Goal: Task Accomplishment & Management: Manage account settings

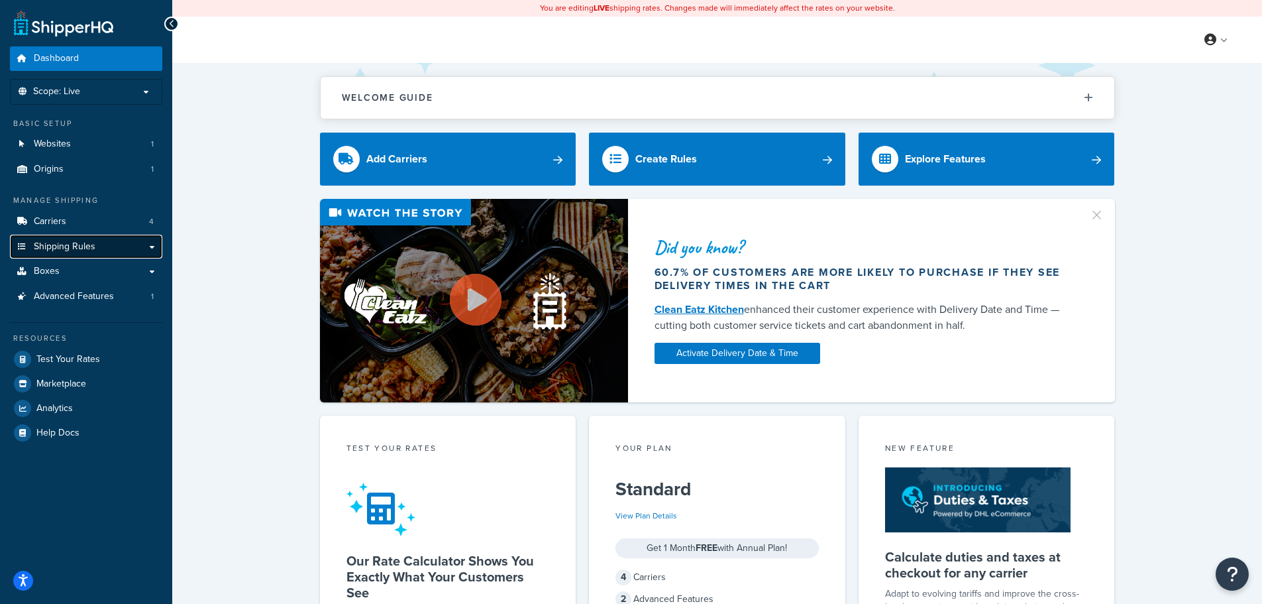
click at [54, 243] on span "Shipping Rules" at bounding box center [65, 246] width 62 height 11
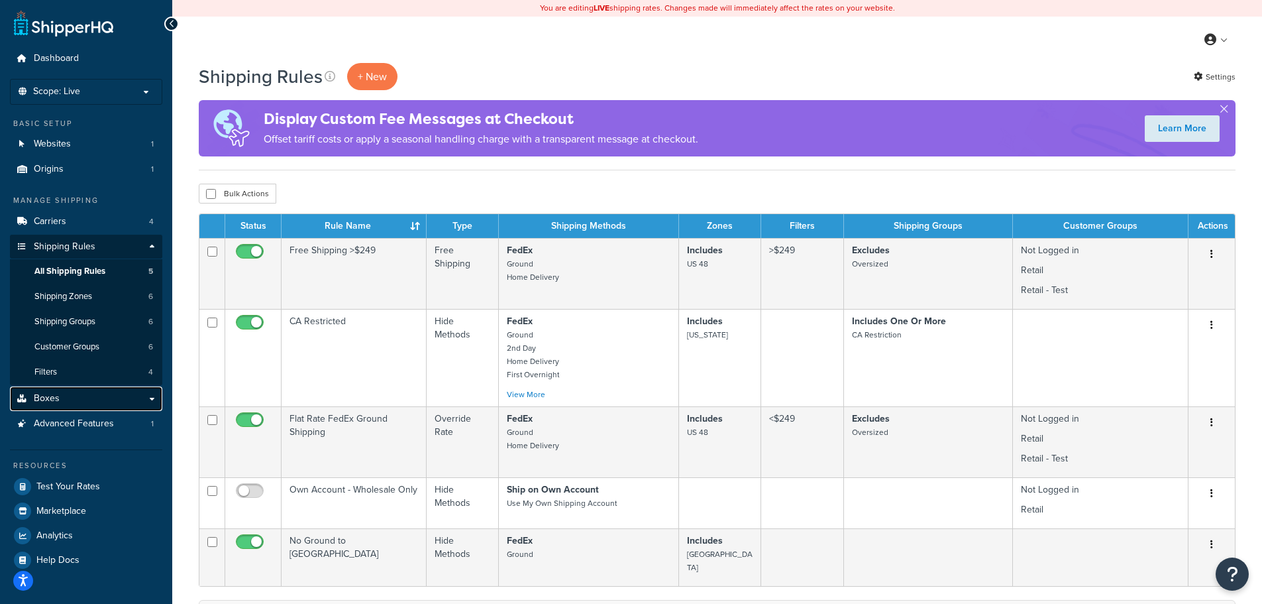
click at [60, 392] on link "Boxes" at bounding box center [86, 398] width 152 height 25
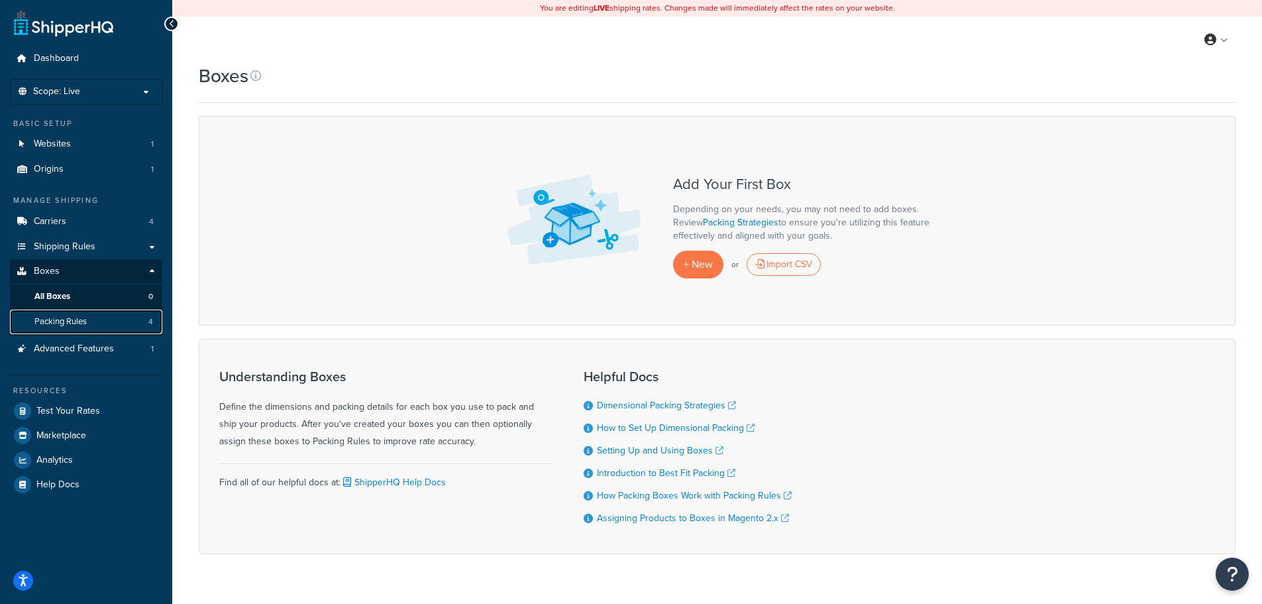
click at [67, 321] on span "Packing Rules" at bounding box center [60, 321] width 52 height 11
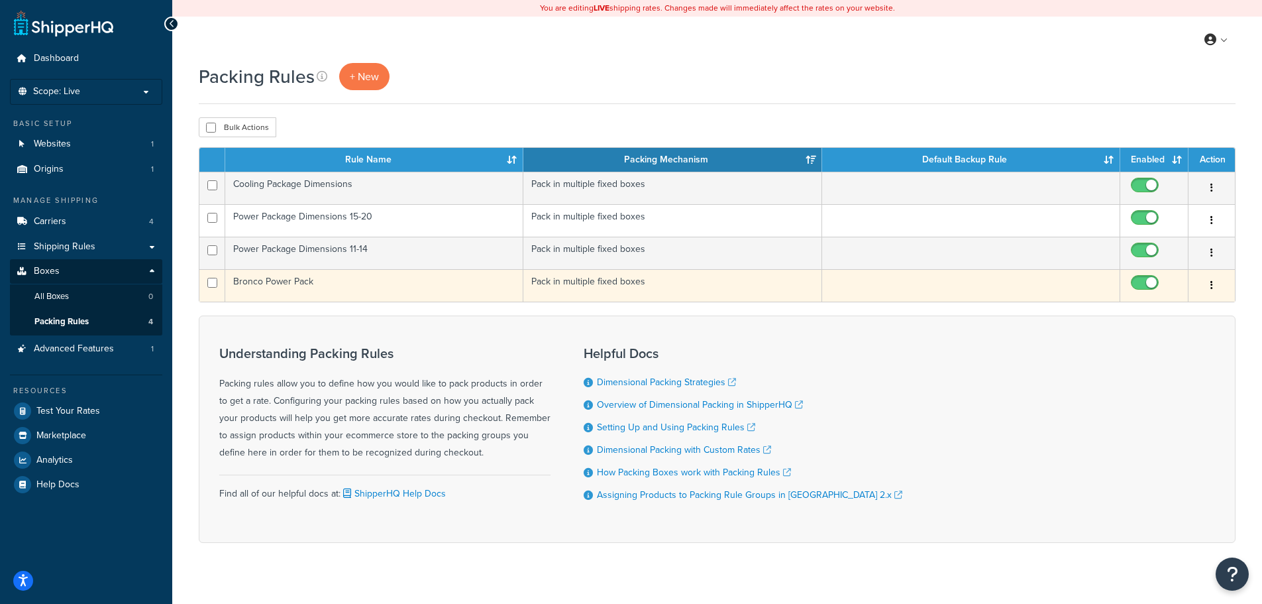
click at [1215, 285] on button "button" at bounding box center [1211, 285] width 19 height 21
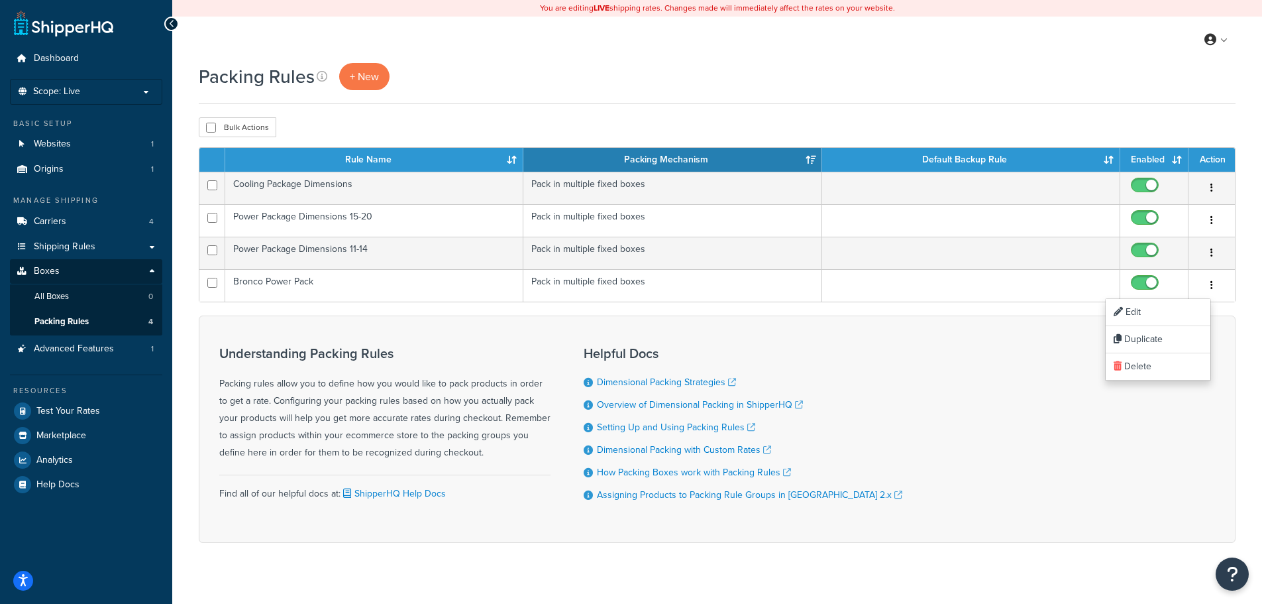
click at [1123, 427] on div "Understanding Packing Rules Packing rules allow you to define how you would lik…" at bounding box center [717, 428] width 1037 height 227
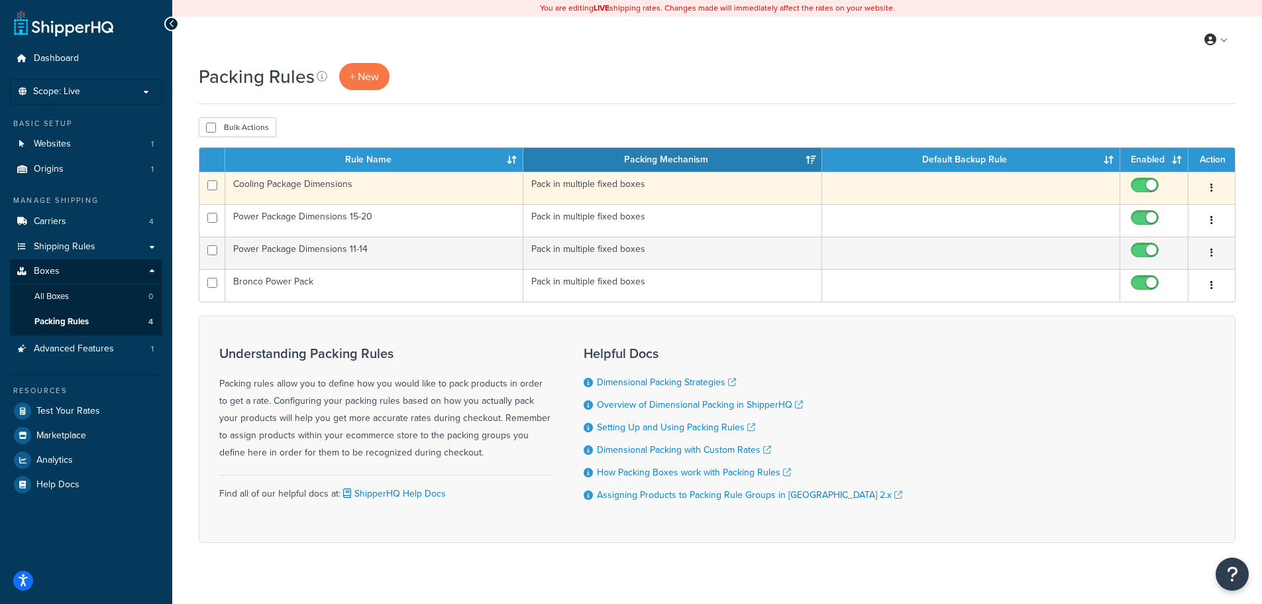
click at [312, 187] on td "Cooling Package Dimensions" at bounding box center [374, 188] width 298 height 32
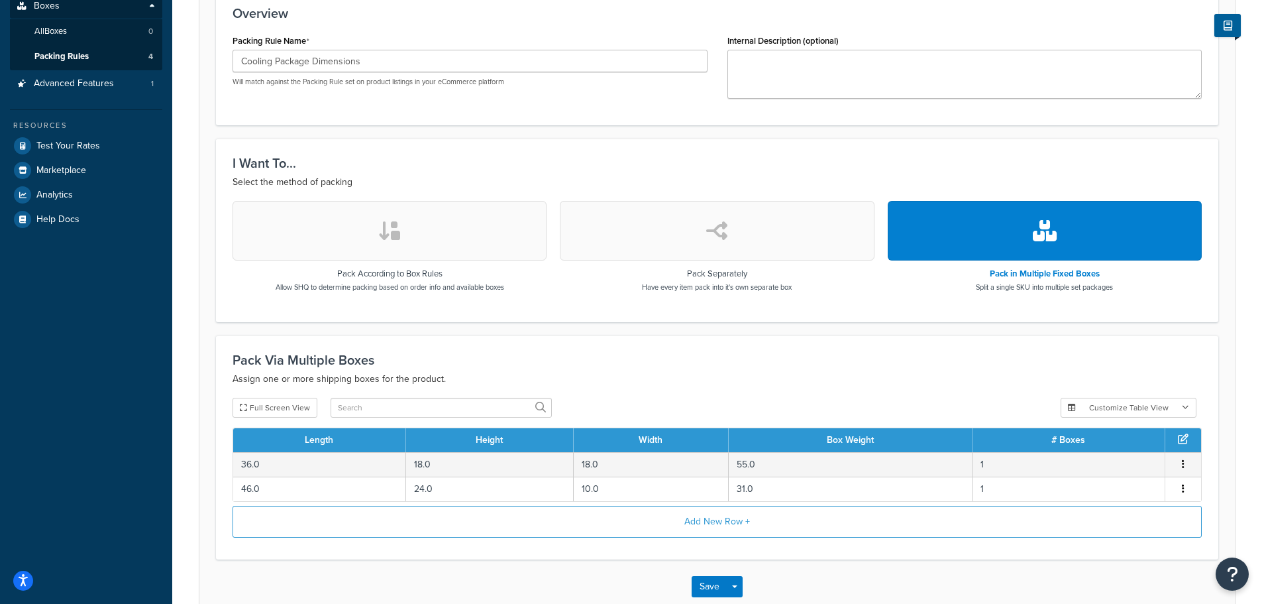
scroll to position [344, 0]
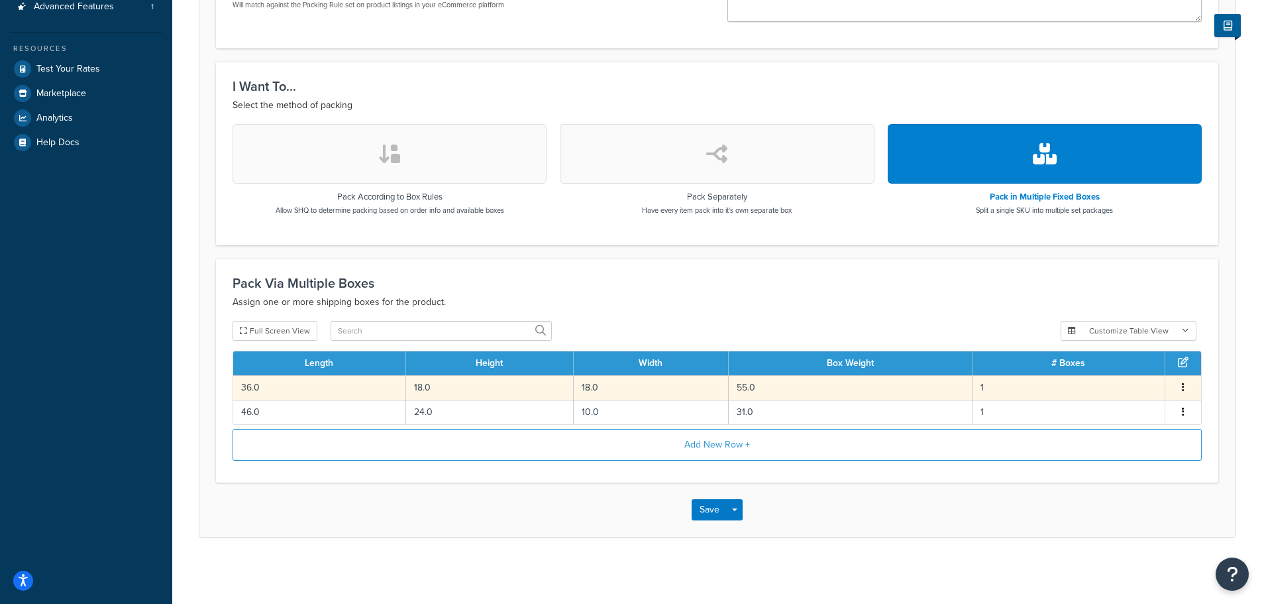
click at [756, 383] on td "55.0" at bounding box center [851, 387] width 244 height 25
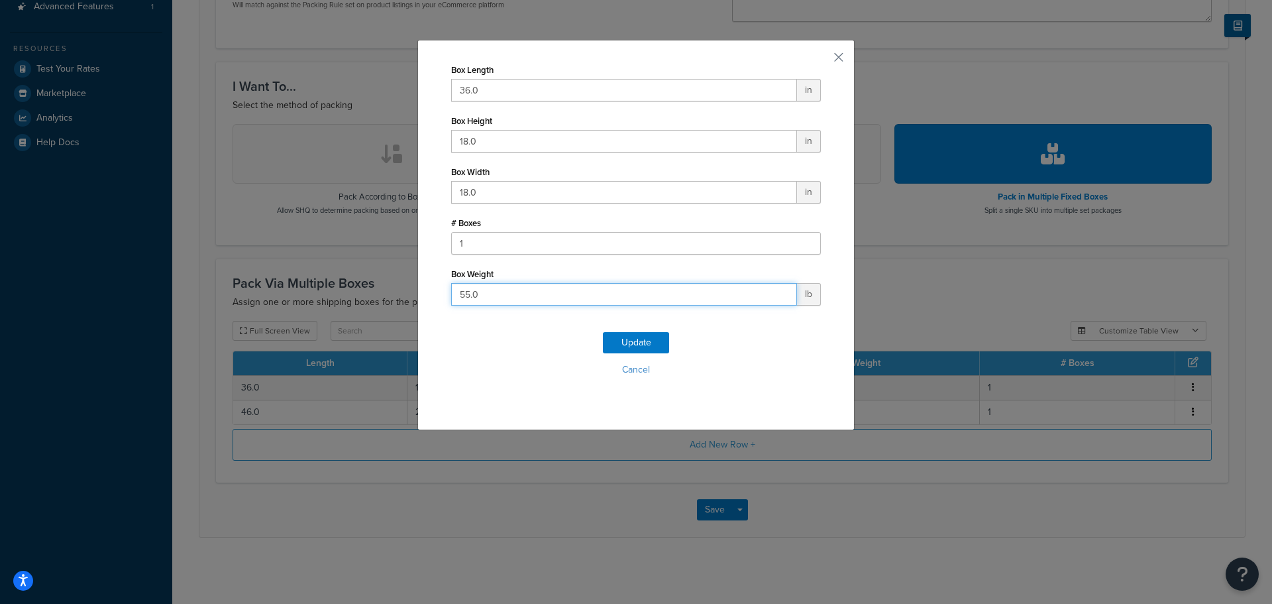
drag, startPoint x: 484, startPoint y: 288, endPoint x: 423, endPoint y: 287, distance: 61.6
click at [423, 287] on div "Box Length 36.0 in Box Height 18.0 in Box Width 18.0 in # Boxes 1 Box Weight 55…" at bounding box center [635, 235] width 437 height 390
type input "42"
click at [494, 87] on input "36.0" at bounding box center [624, 90] width 346 height 23
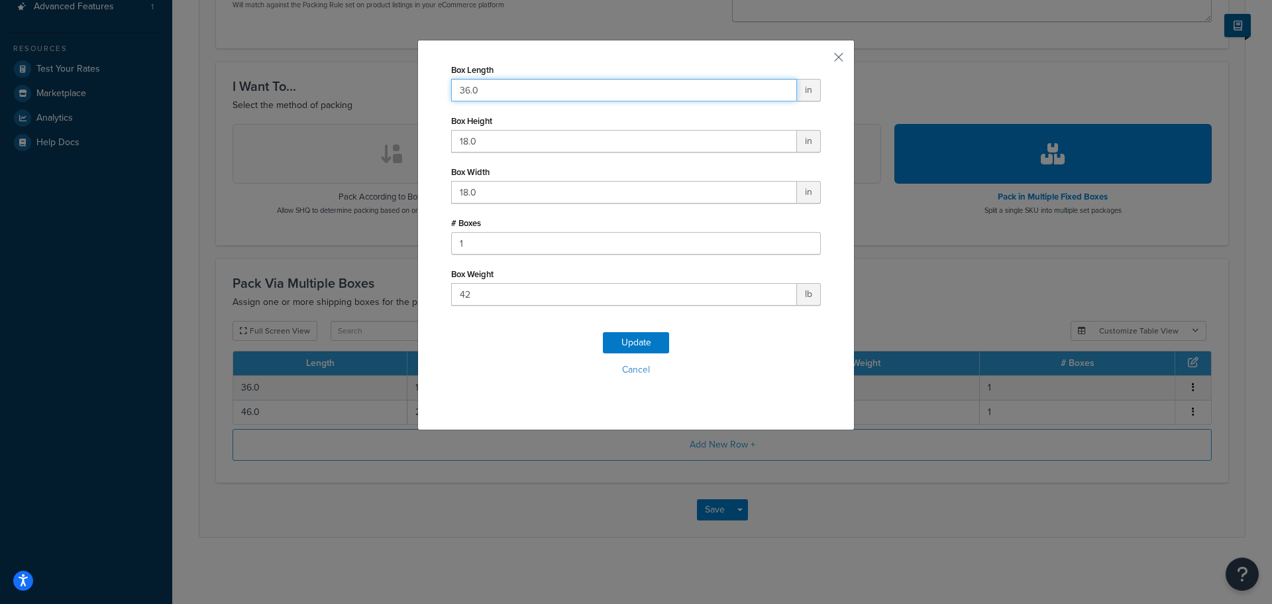
click at [494, 87] on input "36.0" at bounding box center [624, 90] width 346 height 23
drag, startPoint x: 494, startPoint y: 87, endPoint x: 439, endPoint y: 88, distance: 55.7
click at [439, 88] on div "Box Length 36.0 in Box Height 18.0 in Box Width 18.0 in # Boxes 1 Box Weight 42…" at bounding box center [635, 235] width 437 height 390
type input "28"
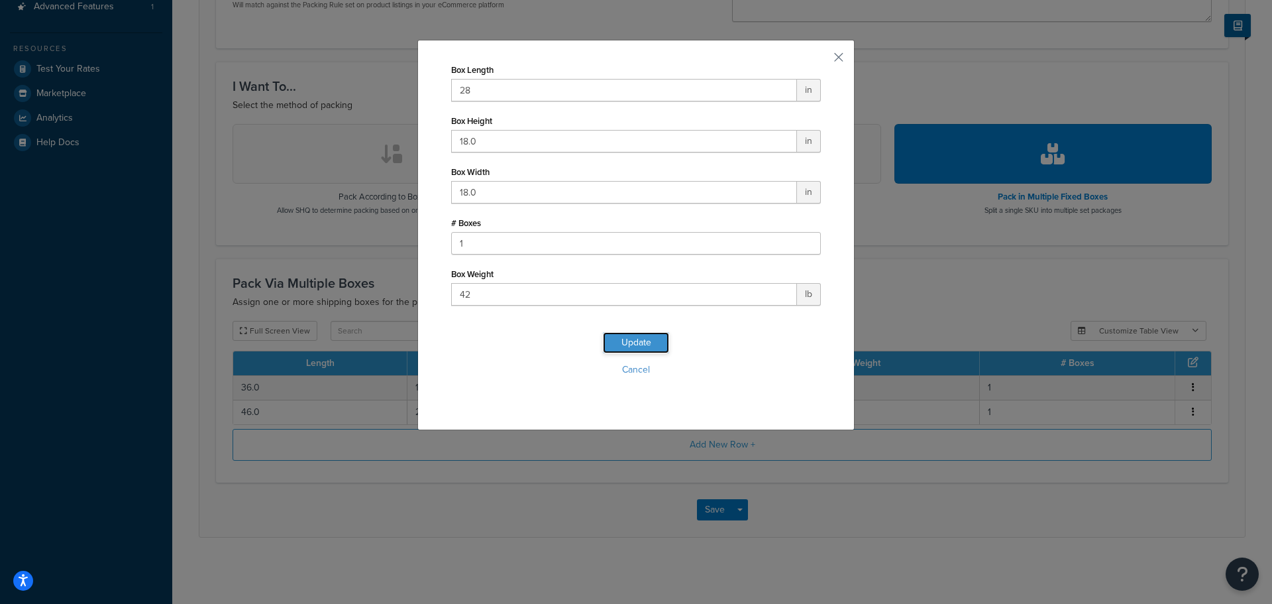
click at [618, 342] on button "Update" at bounding box center [636, 342] width 66 height 21
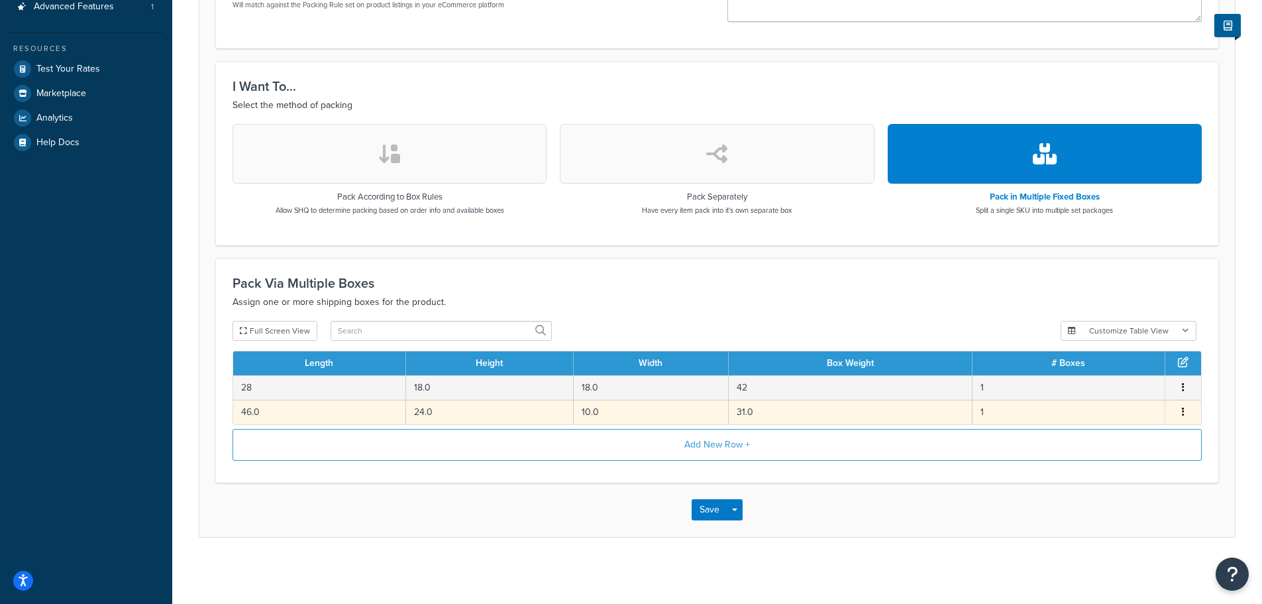
click at [511, 417] on td "24.0" at bounding box center [490, 411] width 168 height 25
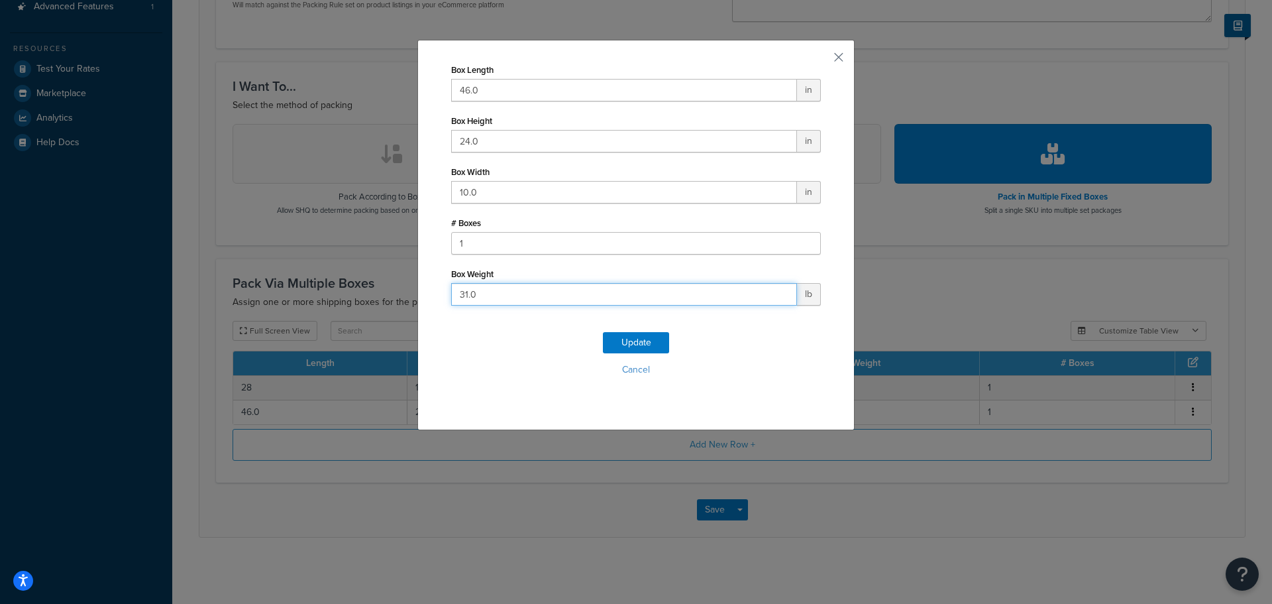
click at [517, 295] on input "31.0" at bounding box center [624, 294] width 346 height 23
type input "35"
click at [473, 90] on input "46.0" at bounding box center [624, 90] width 346 height 23
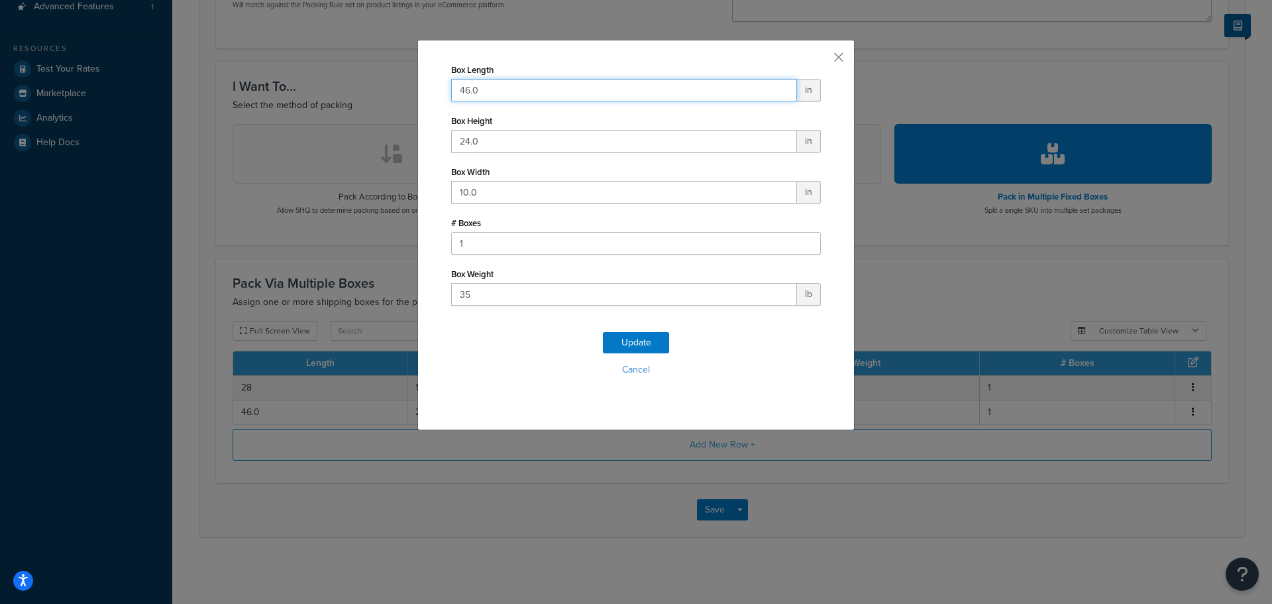
click at [473, 90] on input "46.0" at bounding box center [624, 90] width 346 height 23
click at [473, 89] on input "46.0" at bounding box center [624, 90] width 346 height 23
drag, startPoint x: 473, startPoint y: 89, endPoint x: 446, endPoint y: 82, distance: 28.0
click at [451, 82] on input "46.0" at bounding box center [624, 90] width 346 height 23
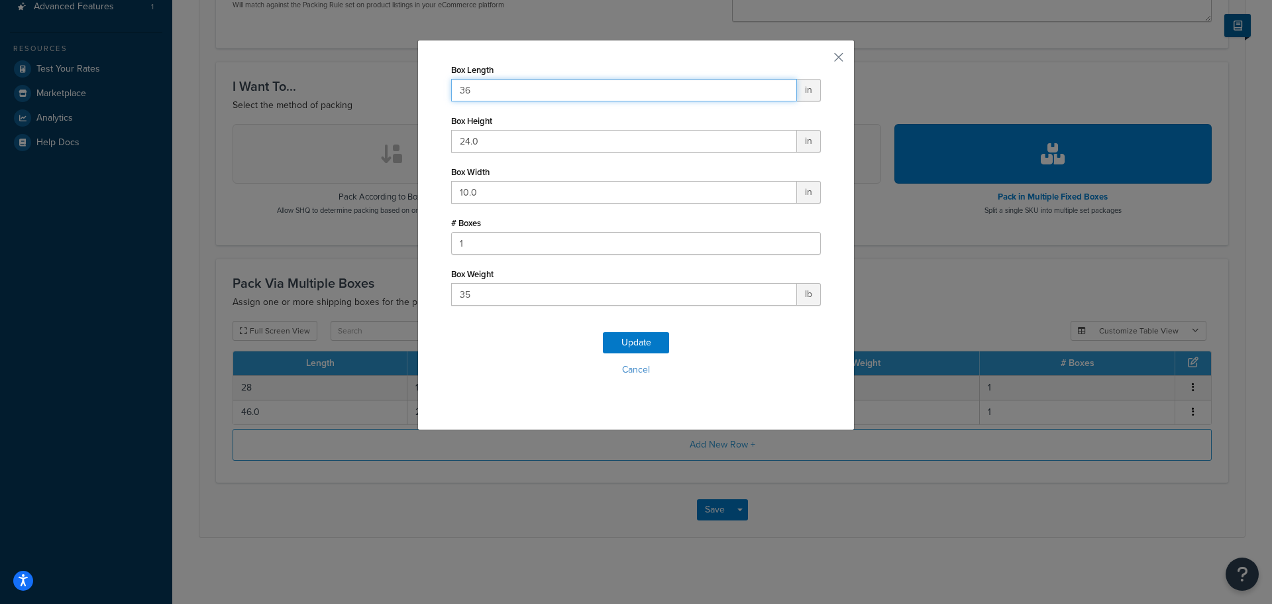
type input "36"
drag, startPoint x: 508, startPoint y: 139, endPoint x: 425, endPoint y: 139, distance: 82.8
click at [425, 139] on div "Box Length 36 in Box Height 24.0 in Box Width 10.0 in # Boxes 1 Box Weight 35 l…" at bounding box center [635, 235] width 437 height 390
type input "18"
drag, startPoint x: 433, startPoint y: 192, endPoint x: 392, endPoint y: 189, distance: 41.9
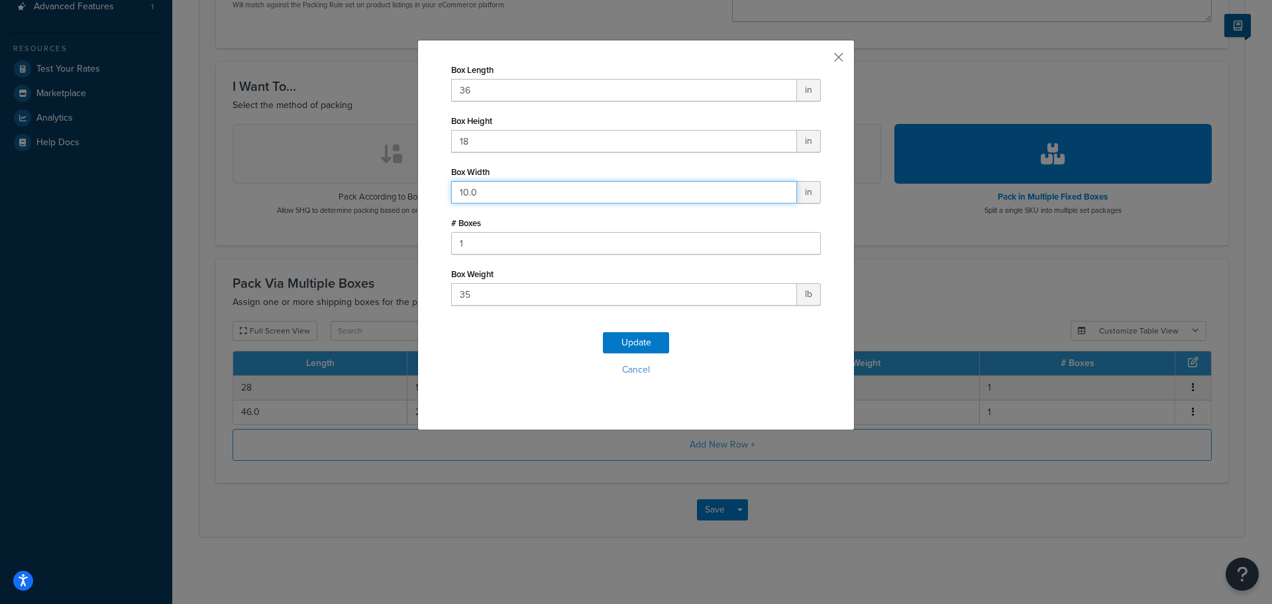
click at [392, 189] on div "Box Length 36 in Box Height 18 in Box Width 10.0 in # Boxes 1 Box Weight 35 lb …" at bounding box center [636, 302] width 1272 height 604
type input "18"
click at [645, 341] on button "Update" at bounding box center [636, 342] width 66 height 21
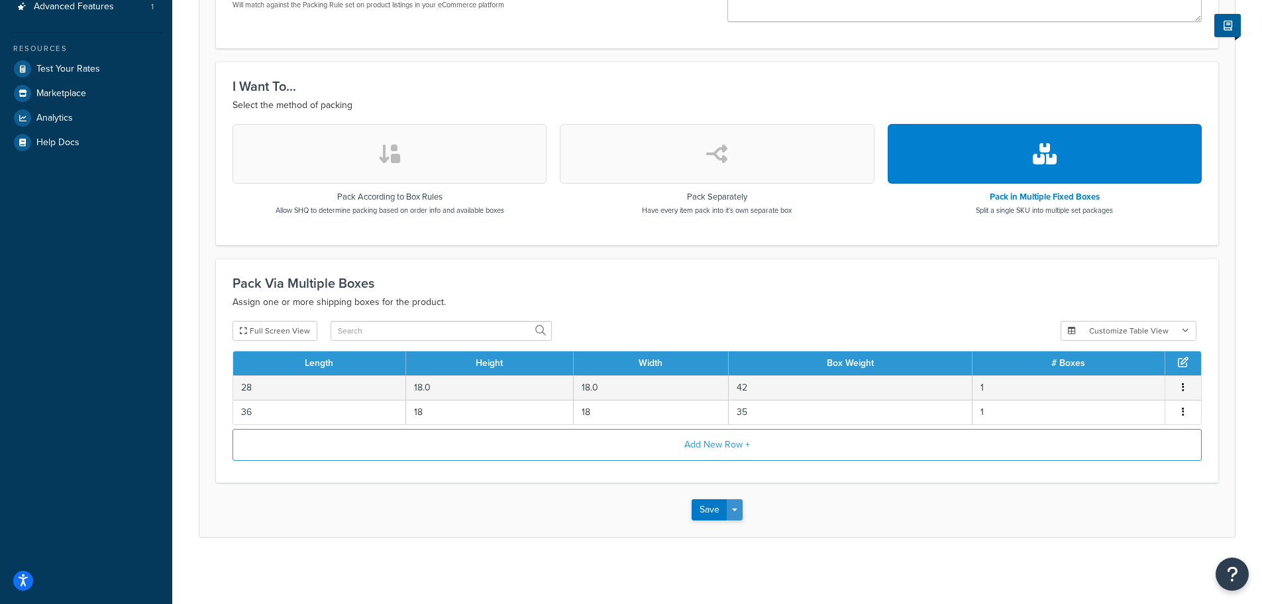
click at [732, 511] on span "button" at bounding box center [734, 509] width 5 height 3
click at [706, 506] on button "Save" at bounding box center [710, 509] width 36 height 21
